Goal: Task Accomplishment & Management: Manage account settings

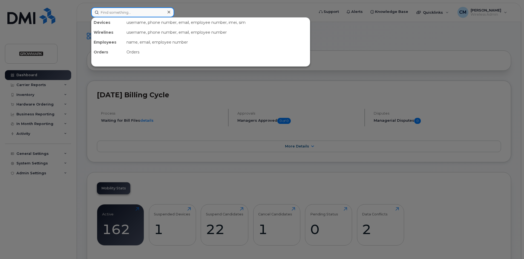
click at [110, 14] on input at bounding box center [132, 12] width 83 height 10
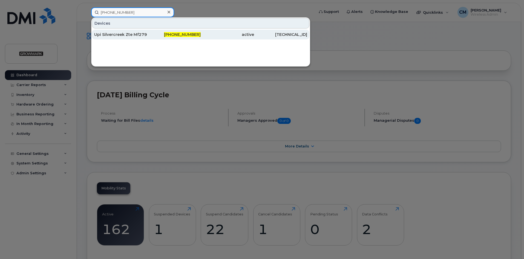
type input "226-332-4072"
click at [117, 34] on div "Upi Silvercreek Zte Mf279 T" at bounding box center [120, 34] width 53 height 5
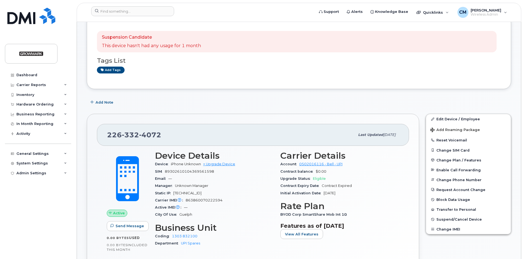
scroll to position [82, 0]
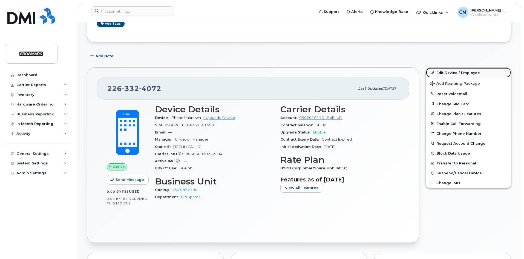
click at [447, 70] on link "Edit Device / Employee" at bounding box center [468, 73] width 85 height 10
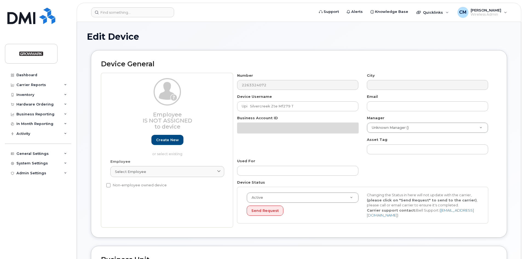
select select "7502440"
select select "7502459"
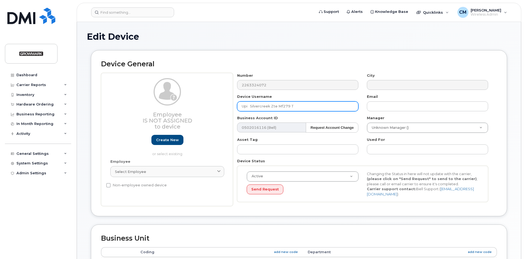
drag, startPoint x: 291, startPoint y: 105, endPoint x: 185, endPoint y: 110, distance: 105.8
click at [185, 110] on div "Employee Is not assigned to device Create new or select existing Employee Selec…" at bounding box center [299, 139] width 396 height 133
type input "Energy Glencoe Cradlepoint"
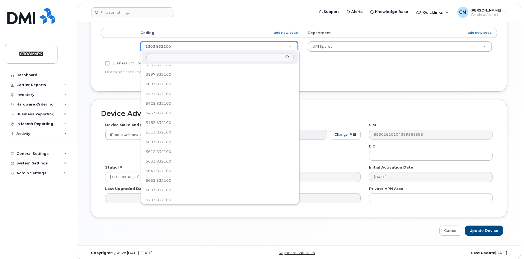
scroll to position [712, 0]
select select "7502377"
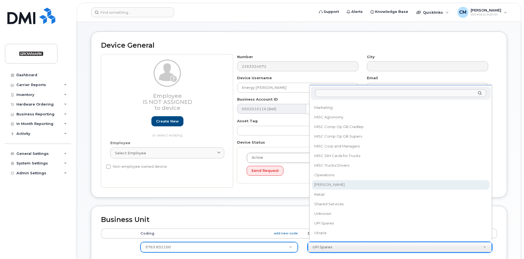
scroll to position [55, 0]
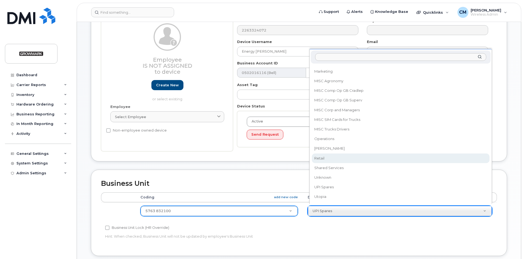
drag, startPoint x: 340, startPoint y: 153, endPoint x: 341, endPoint y: 156, distance: 3.1
select select "7502456"
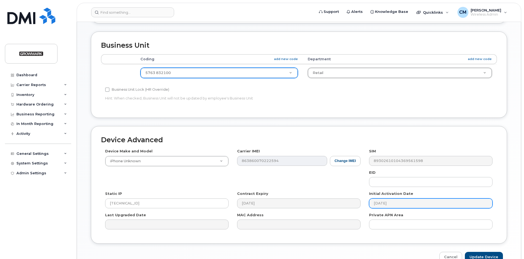
scroll to position [221, 0]
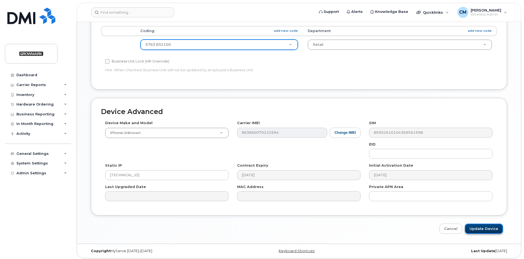
click at [486, 226] on input "Update Device" at bounding box center [484, 228] width 38 height 10
type input "Saving..."
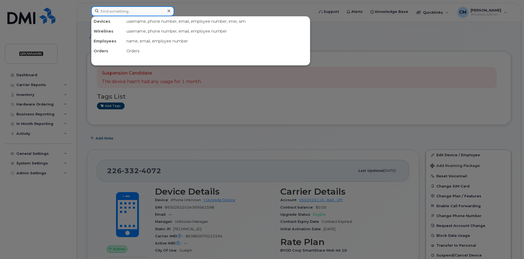
click at [134, 9] on input at bounding box center [132, 11] width 83 height 10
click at [277, 139] on div at bounding box center [262, 129] width 524 height 259
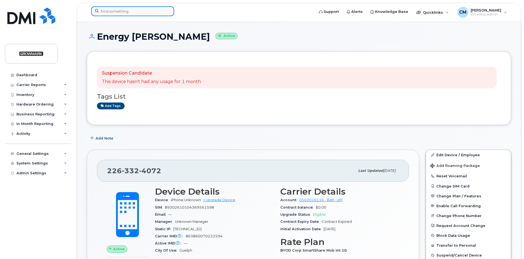
click at [113, 12] on input at bounding box center [132, 11] width 83 height 10
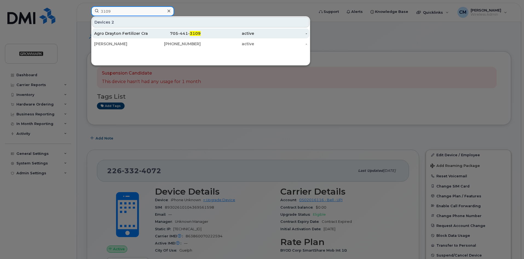
type input "3109"
click at [135, 34] on div "Agro Drayton Fertilizer Cradlepoint" at bounding box center [120, 33] width 53 height 5
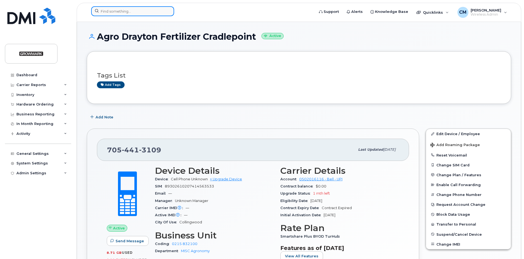
click at [147, 14] on input at bounding box center [132, 11] width 83 height 10
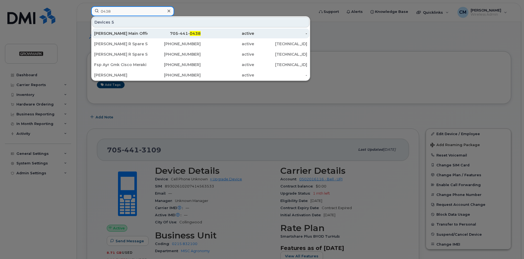
type input "0438"
click at [131, 32] on div "Agro Drayton Main Office Cradlepoint" at bounding box center [120, 33] width 53 height 5
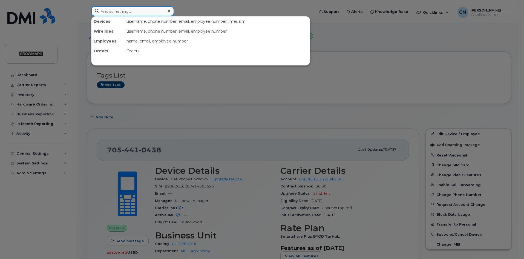
click at [119, 13] on input at bounding box center [132, 11] width 83 height 10
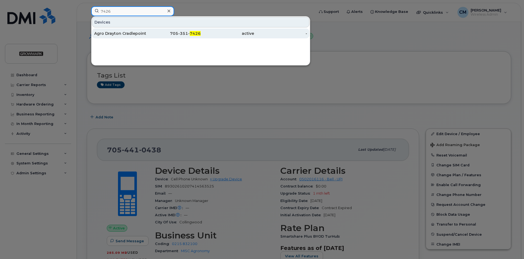
type input "7426"
click at [135, 32] on div "Agro Drayton Cradlepoint Ibr200" at bounding box center [120, 33] width 53 height 5
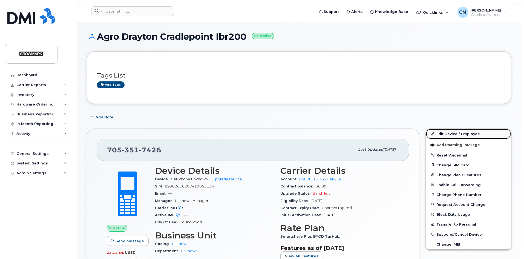
click at [443, 133] on link "Edit Device / Employee" at bounding box center [468, 134] width 85 height 10
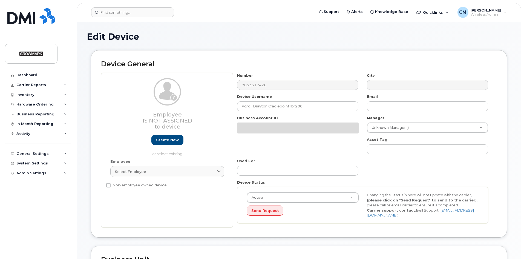
select select "7502362"
select select "7502363"
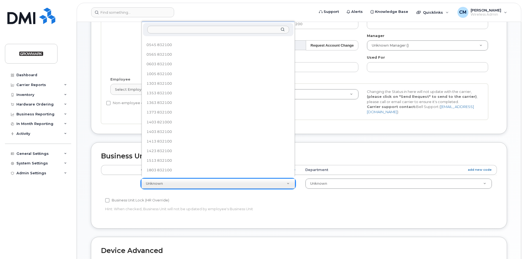
scroll to position [6, 0]
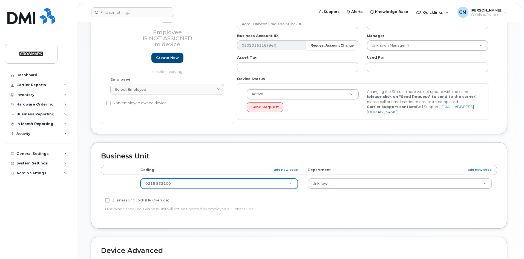
select select "34626837"
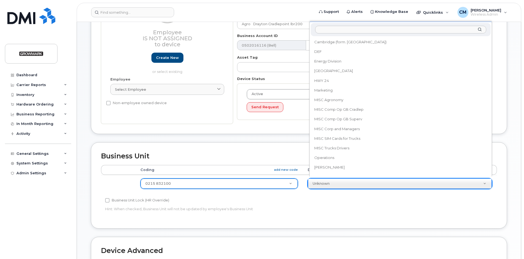
scroll to position [24, 0]
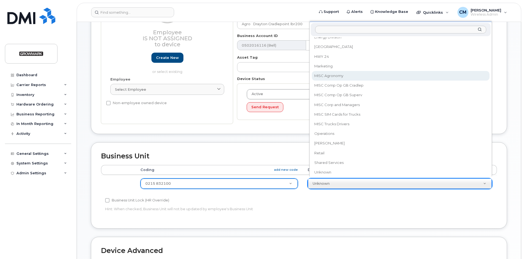
select select "7502451"
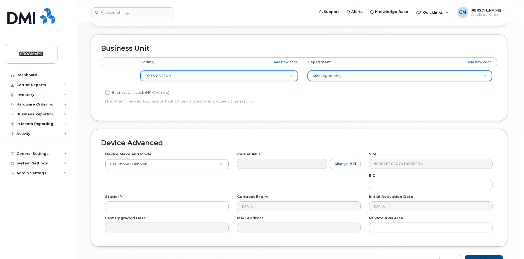
scroll to position [221, 0]
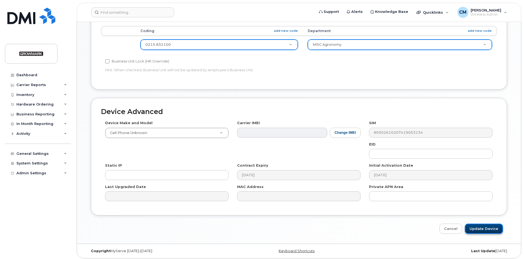
click at [485, 224] on input "Update Device" at bounding box center [484, 228] width 38 height 10
type input "Saving..."
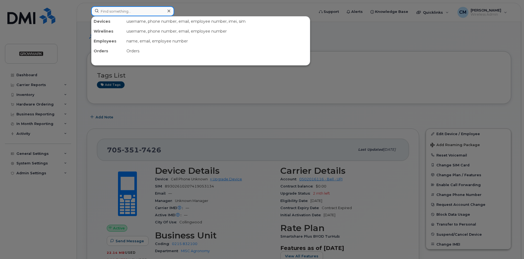
click at [137, 10] on input at bounding box center [132, 11] width 83 height 10
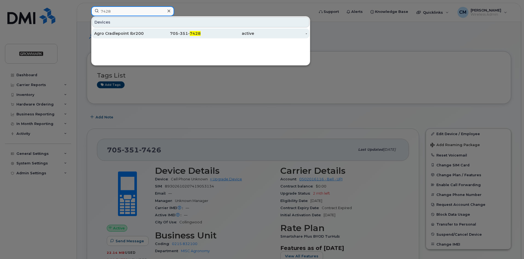
type input "7428"
click at [131, 33] on div "Agro Cradlepoint Ibr200" at bounding box center [120, 33] width 53 height 5
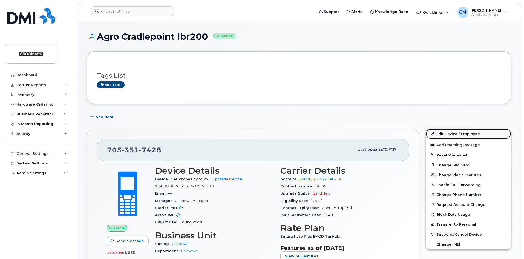
click at [449, 133] on link "Edit Device / Employee" at bounding box center [468, 134] width 85 height 10
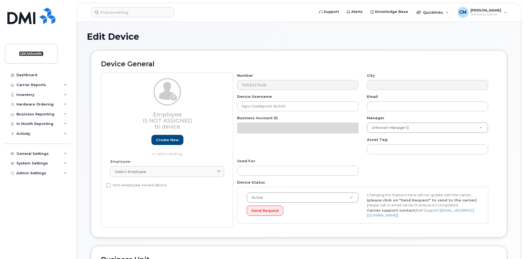
select select "7502362"
select select "7502363"
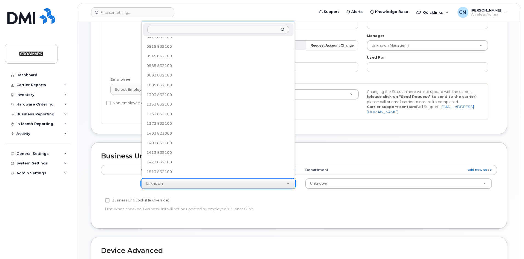
scroll to position [6, 0]
select select "34626837"
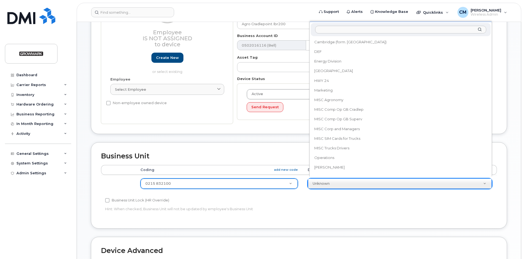
scroll to position [24, 0]
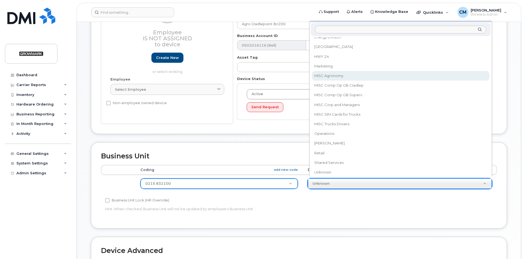
select select "7502451"
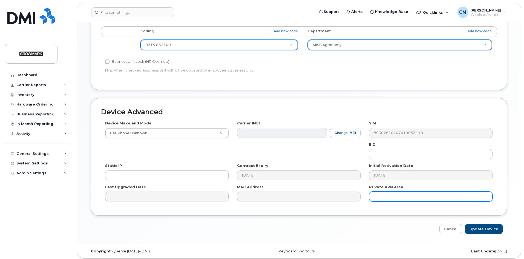
scroll to position [221, 0]
click at [491, 223] on input "Update Device" at bounding box center [484, 228] width 38 height 10
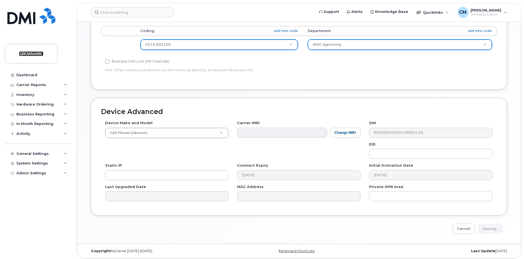
type input "Saving..."
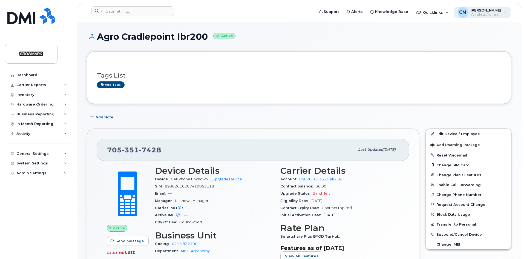
click at [479, 12] on span "[PERSON_NAME]" at bounding box center [486, 10] width 31 height 4
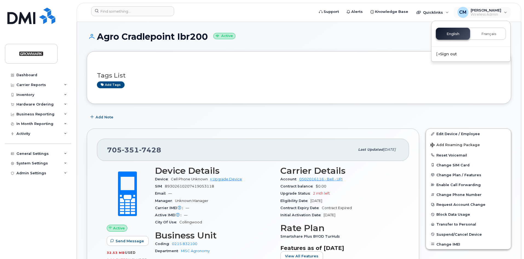
drag, startPoint x: 446, startPoint y: 55, endPoint x: 346, endPoint y: 64, distance: 100.1
click at [446, 54] on div "Sign out" at bounding box center [470, 54] width 79 height 10
